Goal: Find specific page/section

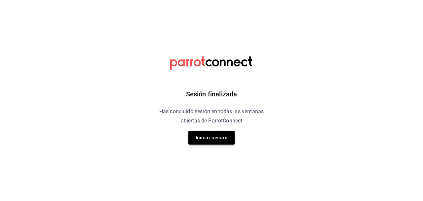
click at [208, 135] on button "Iniciar sesión" at bounding box center [211, 138] width 46 height 14
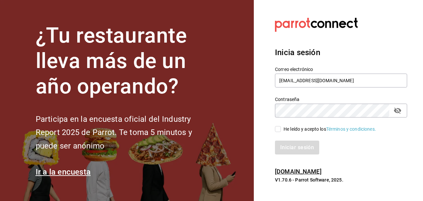
click at [278, 128] on input "He leído y acepto los Términos y condiciones." at bounding box center [278, 129] width 6 height 6
checkbox input "true"
click at [295, 147] on button "Iniciar sesión" at bounding box center [297, 148] width 45 height 14
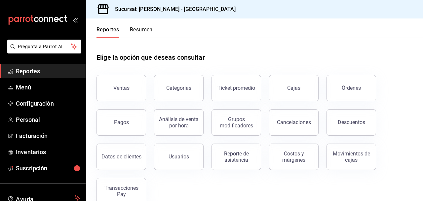
click at [29, 68] on span "Reportes" at bounding box center [48, 71] width 64 height 9
click at [355, 88] on div "Órdenes" at bounding box center [351, 88] width 19 height 6
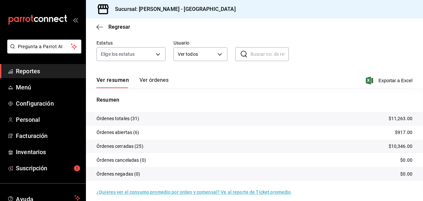
scroll to position [54, 0]
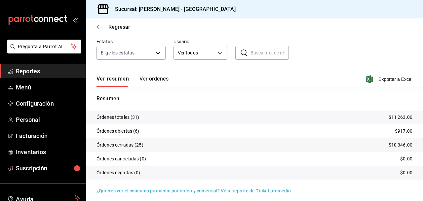
click at [36, 70] on span "Reportes" at bounding box center [48, 71] width 64 height 9
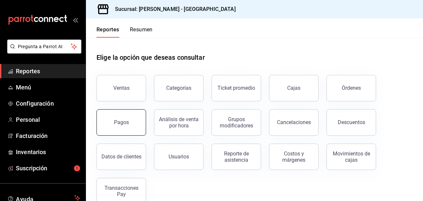
click at [122, 121] on div "Pagos" at bounding box center [121, 122] width 15 height 6
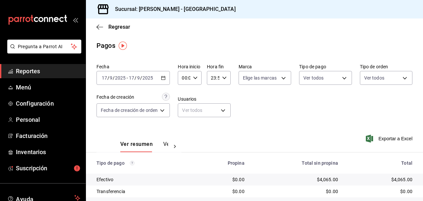
click at [26, 69] on span "Reportes" at bounding box center [48, 71] width 64 height 9
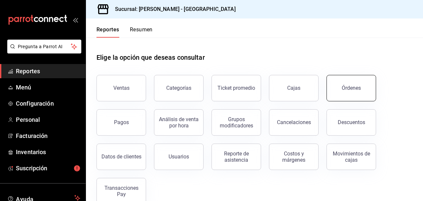
click at [350, 90] on div "Órdenes" at bounding box center [351, 88] width 19 height 6
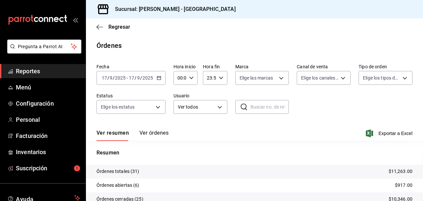
scroll to position [58, 0]
